Goal: Answer question/provide support: Share knowledge or assist other users

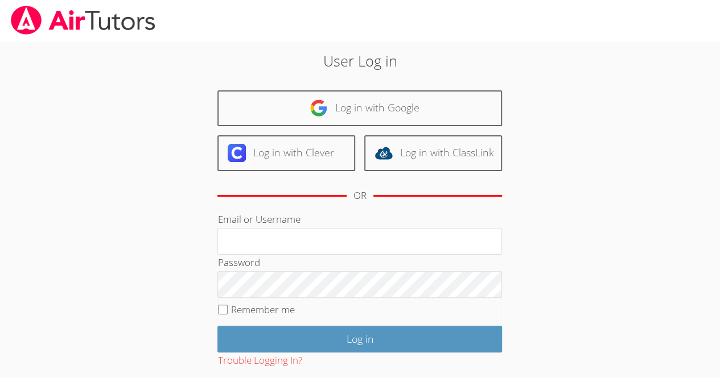
click at [578, 230] on div "User Log in Log in with Google Log in with Clever Log in with ClassLink OR Emai…" at bounding box center [360, 234] width 540 height 386
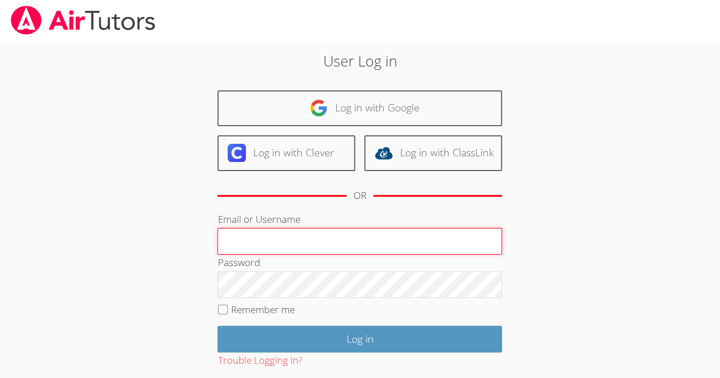
click at [395, 253] on input "Email or Username" at bounding box center [359, 241] width 285 height 27
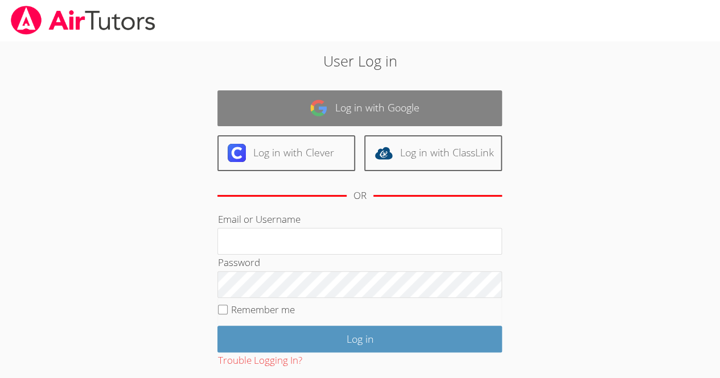
click at [393, 116] on link "Log in with Google" at bounding box center [359, 108] width 285 height 36
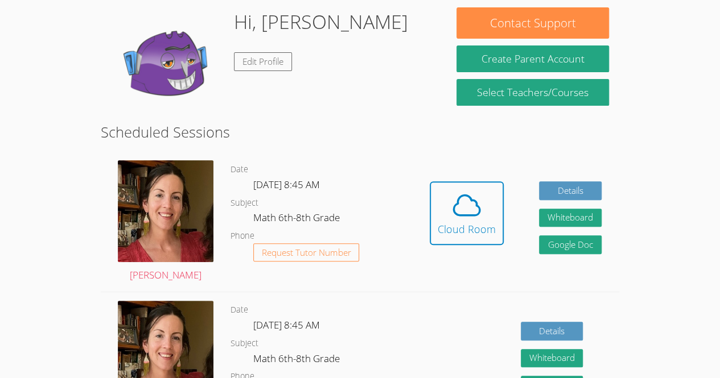
scroll to position [101, 0]
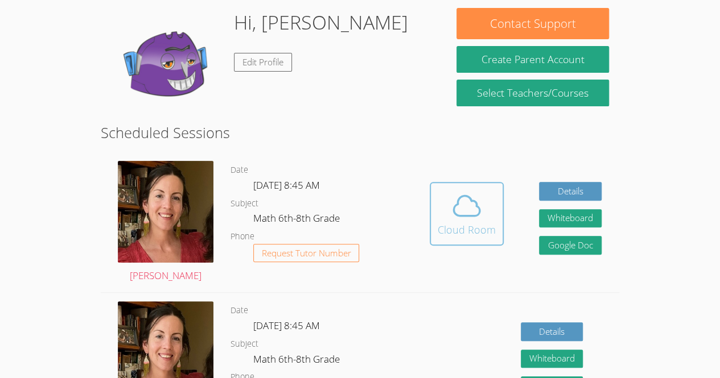
click at [481, 210] on icon at bounding box center [467, 206] width 32 height 32
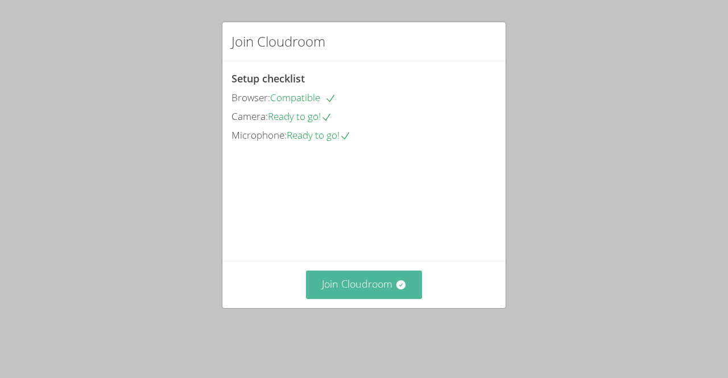
click at [371, 299] on button "Join Cloudroom" at bounding box center [364, 285] width 117 height 28
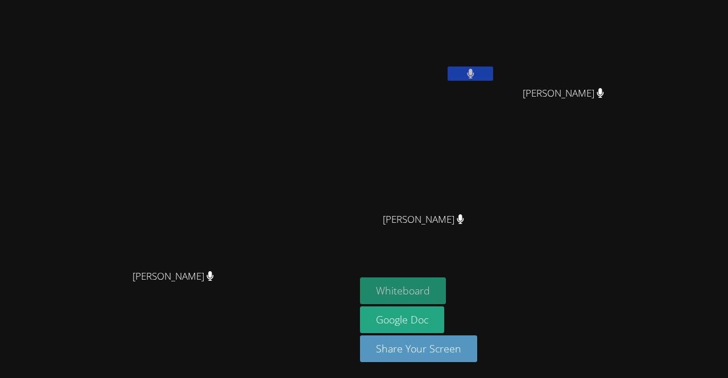
click at [446, 293] on button "Whiteboard" at bounding box center [403, 291] width 86 height 27
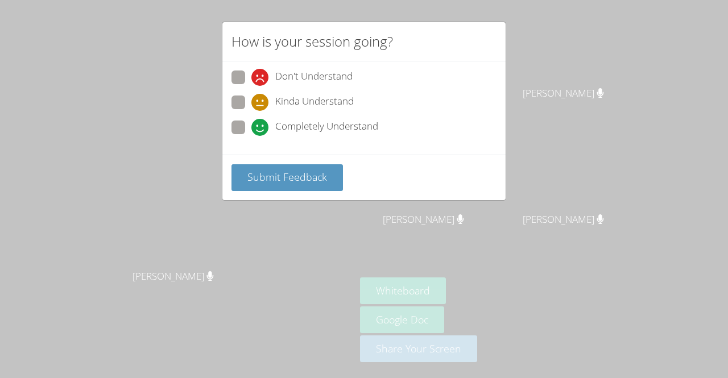
click at [364, 108] on div "Kinda Understand" at bounding box center [364, 106] width 265 height 20
click at [253, 126] on icon at bounding box center [260, 127] width 17 height 17
click at [253, 126] on input "Completely Understand" at bounding box center [257, 126] width 10 height 10
radio input "true"
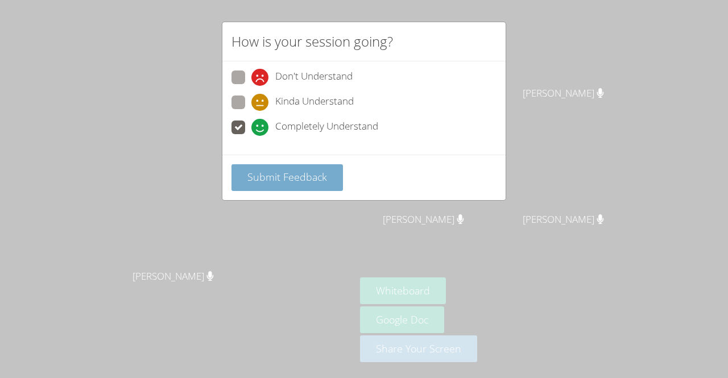
click at [296, 174] on span "Submit Feedback" at bounding box center [288, 177] width 80 height 14
